Goal: Information Seeking & Learning: Learn about a topic

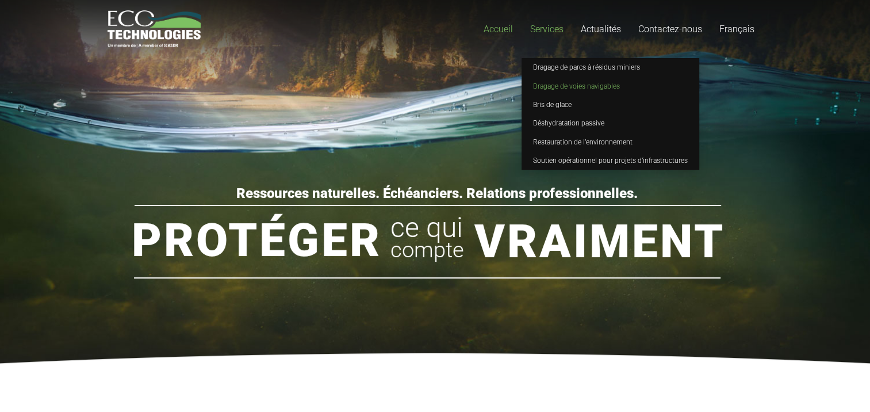
click at [557, 85] on span "Dragage de voies navigables" at bounding box center [576, 86] width 87 height 8
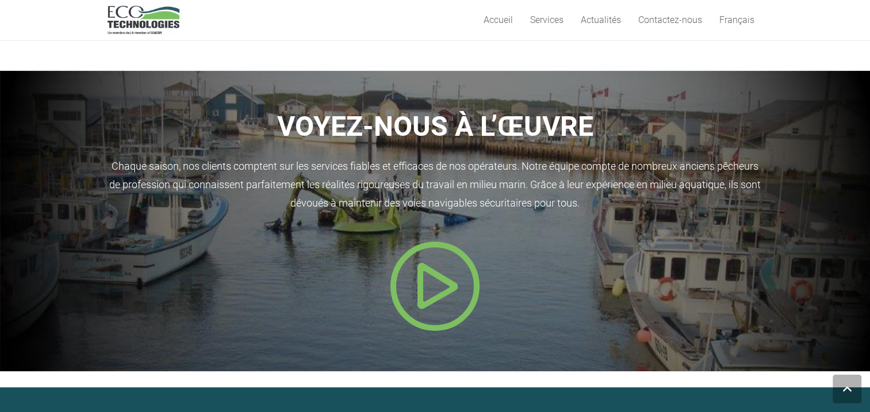
scroll to position [460, 0]
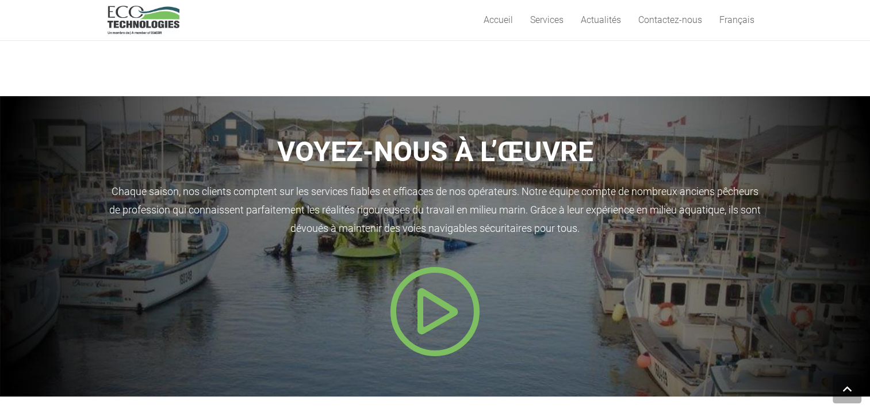
click at [434, 314] on icon "Popup" at bounding box center [435, 311] width 92 height 92
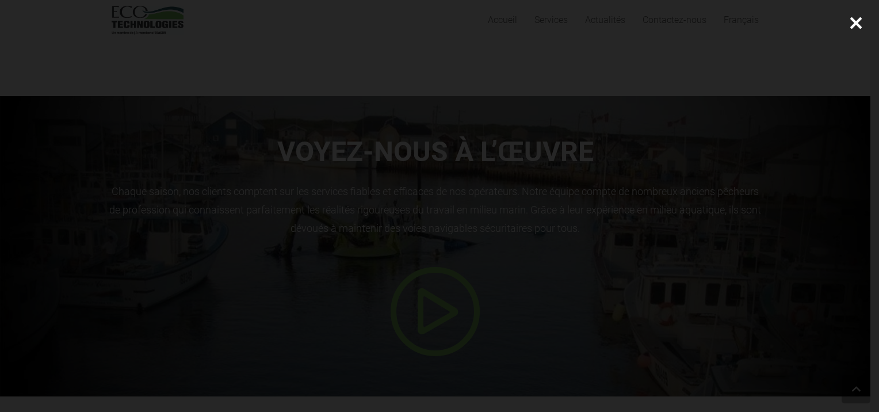
click at [854, 24] on div at bounding box center [856, 23] width 46 height 46
